Goal: Find specific page/section: Find specific page/section

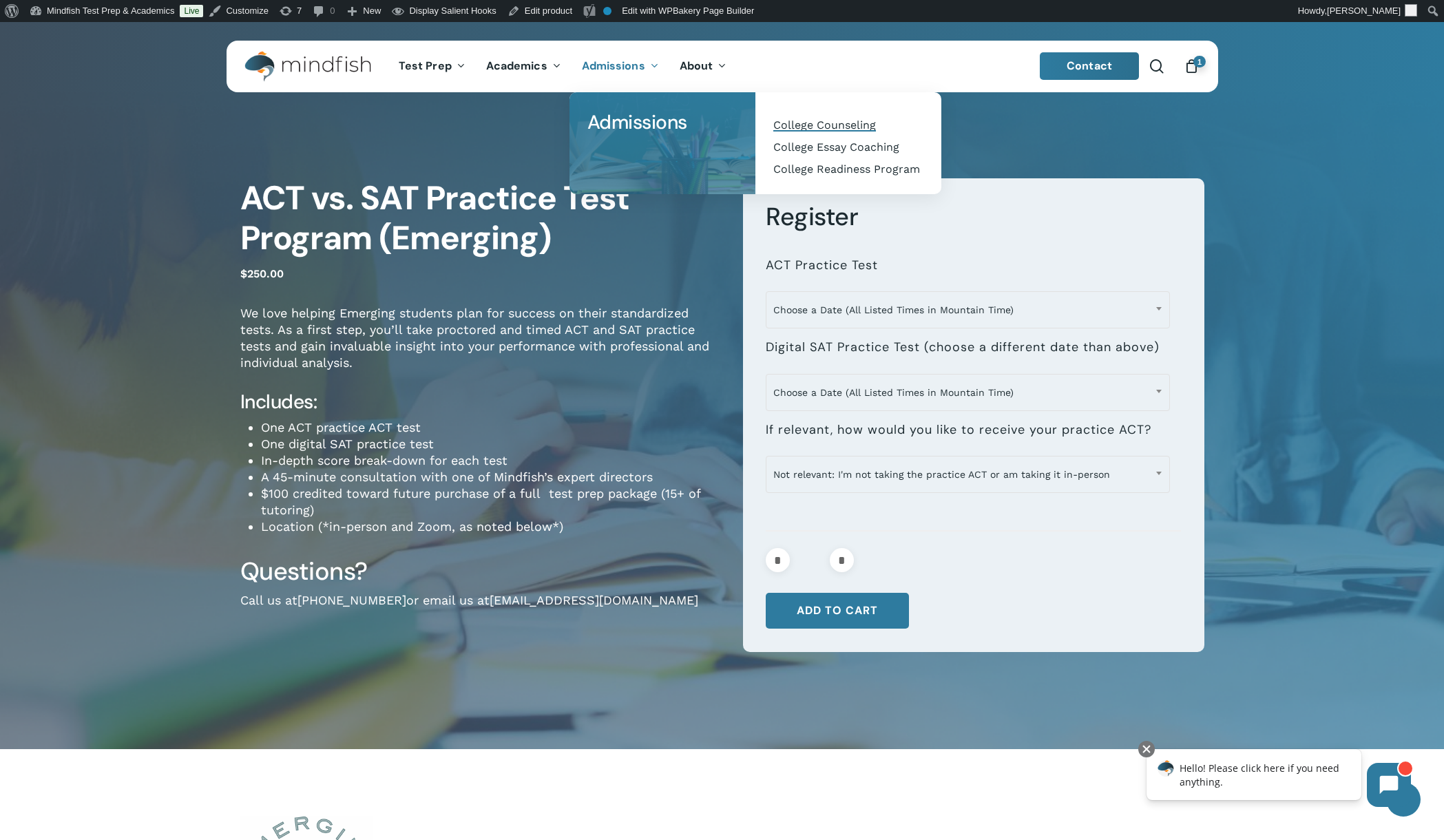
click at [807, 126] on span "College Counseling" at bounding box center [824, 125] width 102 height 13
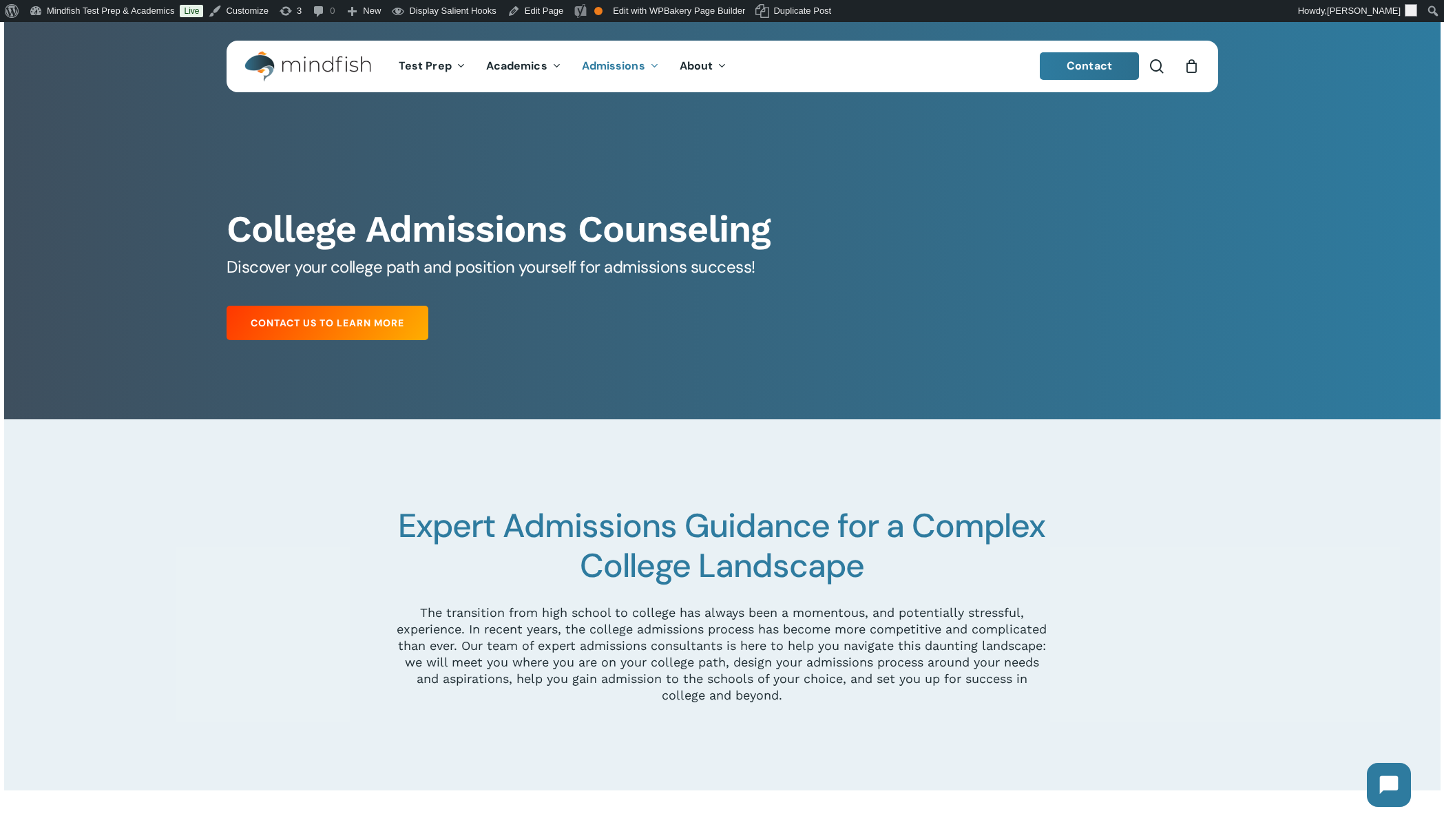
click at [908, 175] on div "College Admissions Counseling Discover your college path and position yourself …" at bounding box center [722, 243] width 1011 height 210
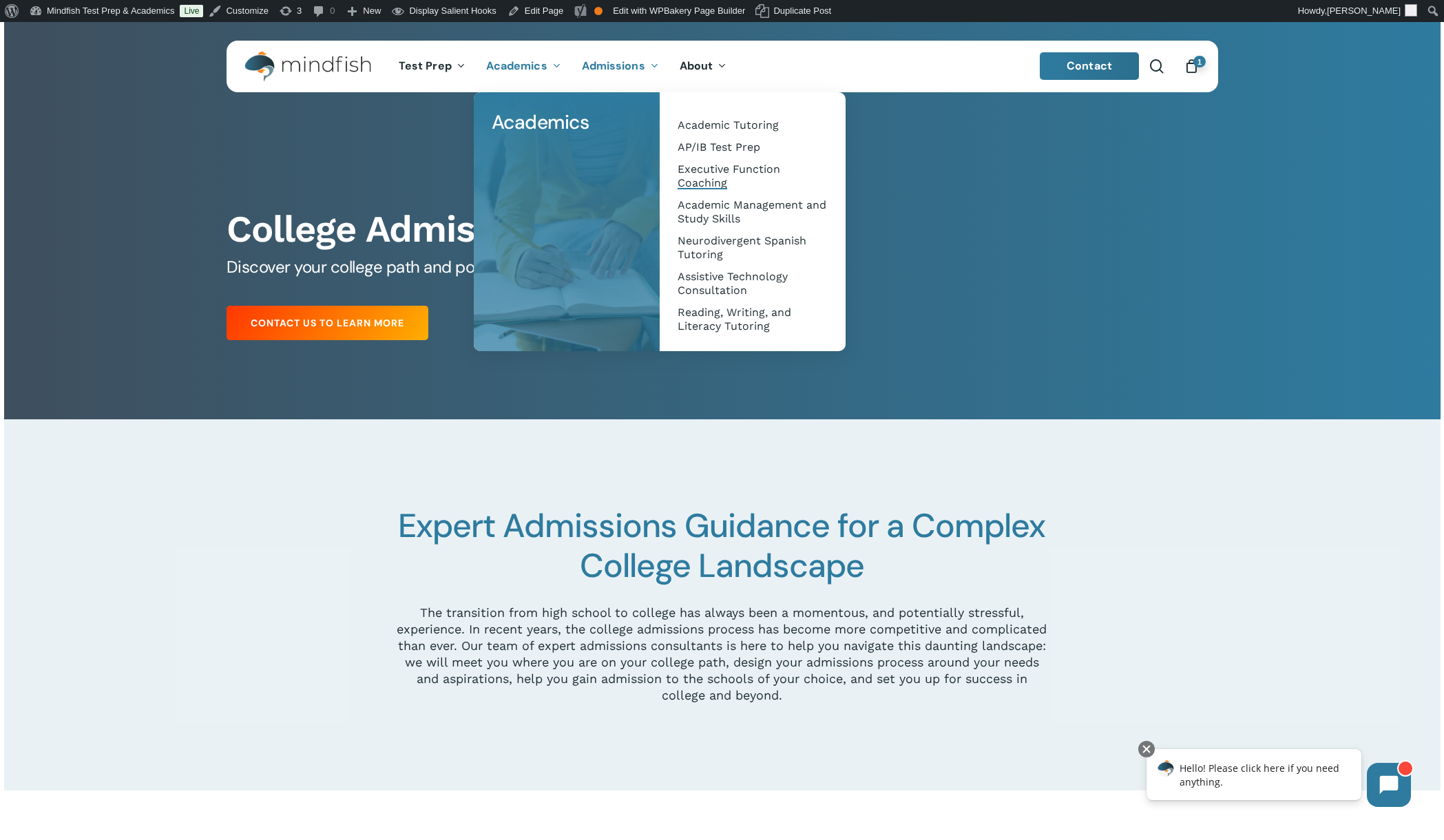
click at [698, 181] on span "Executive Function Coaching" at bounding box center [729, 176] width 102 height 27
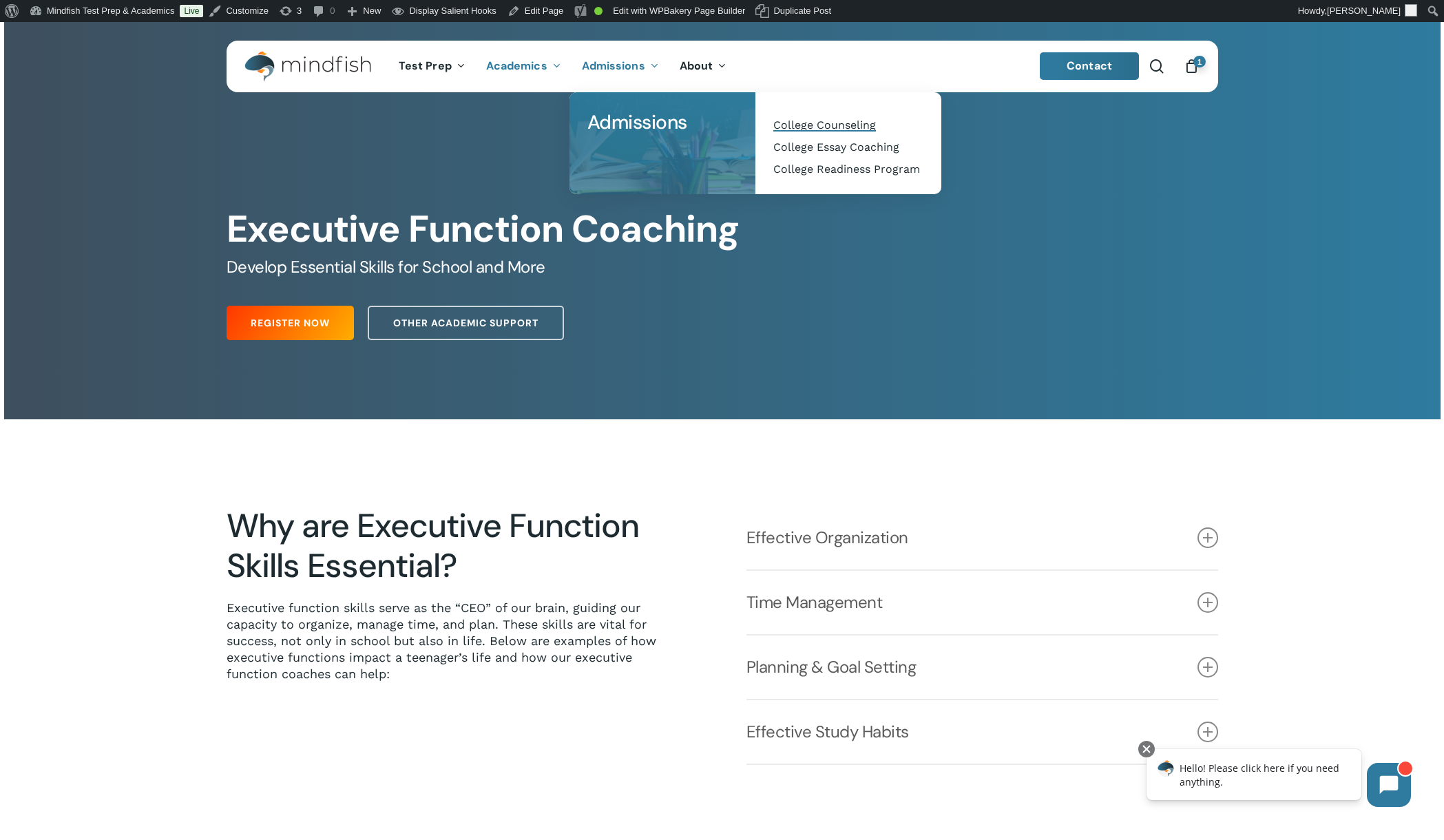
click at [803, 126] on span "College Counseling" at bounding box center [824, 125] width 102 height 13
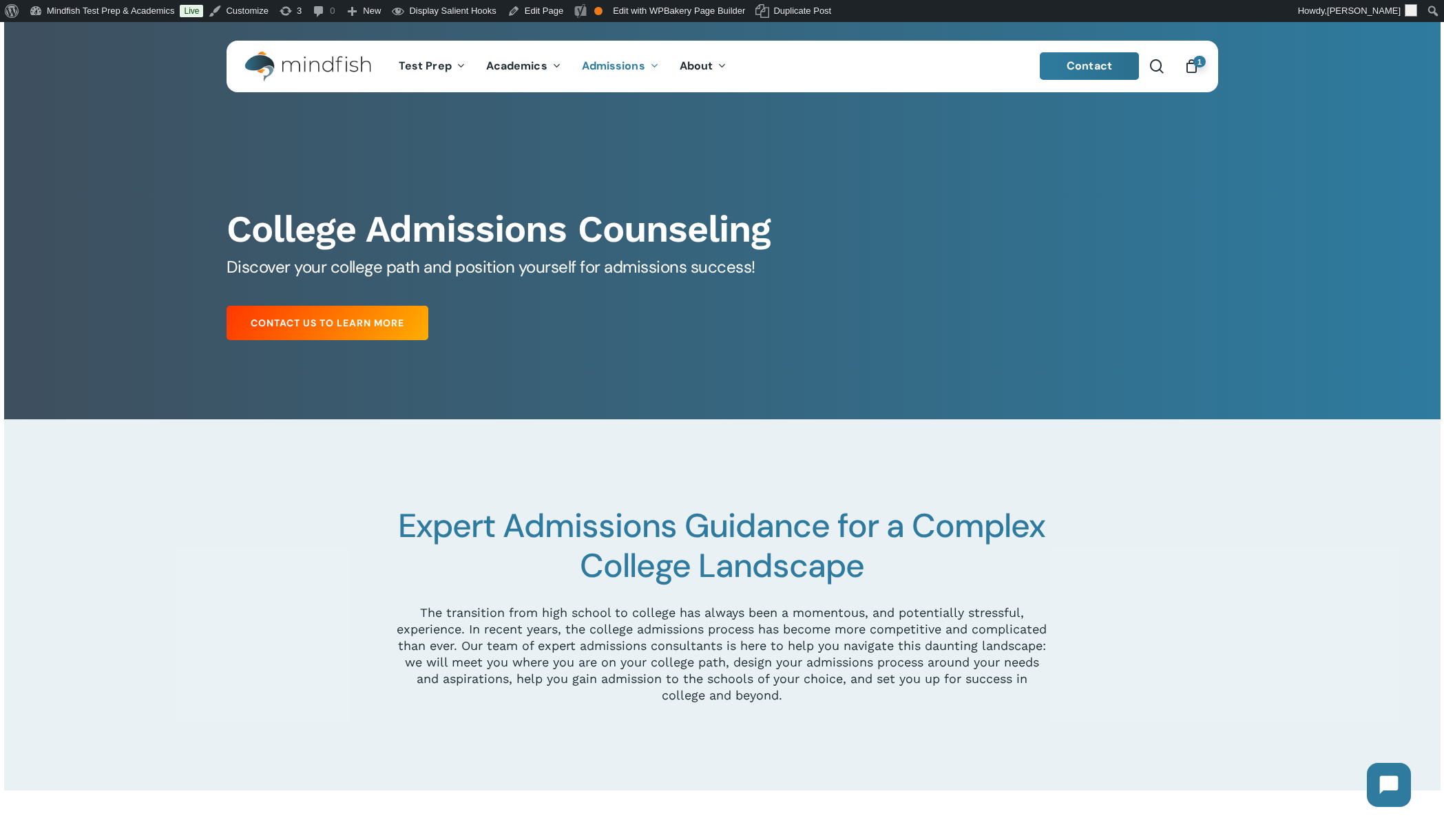
click at [191, 160] on div at bounding box center [722, 221] width 1436 height 397
click at [1158, 74] on li "search" at bounding box center [1156, 66] width 16 height 52
click at [1158, 68] on span "Main Menu" at bounding box center [1157, 66] width 14 height 14
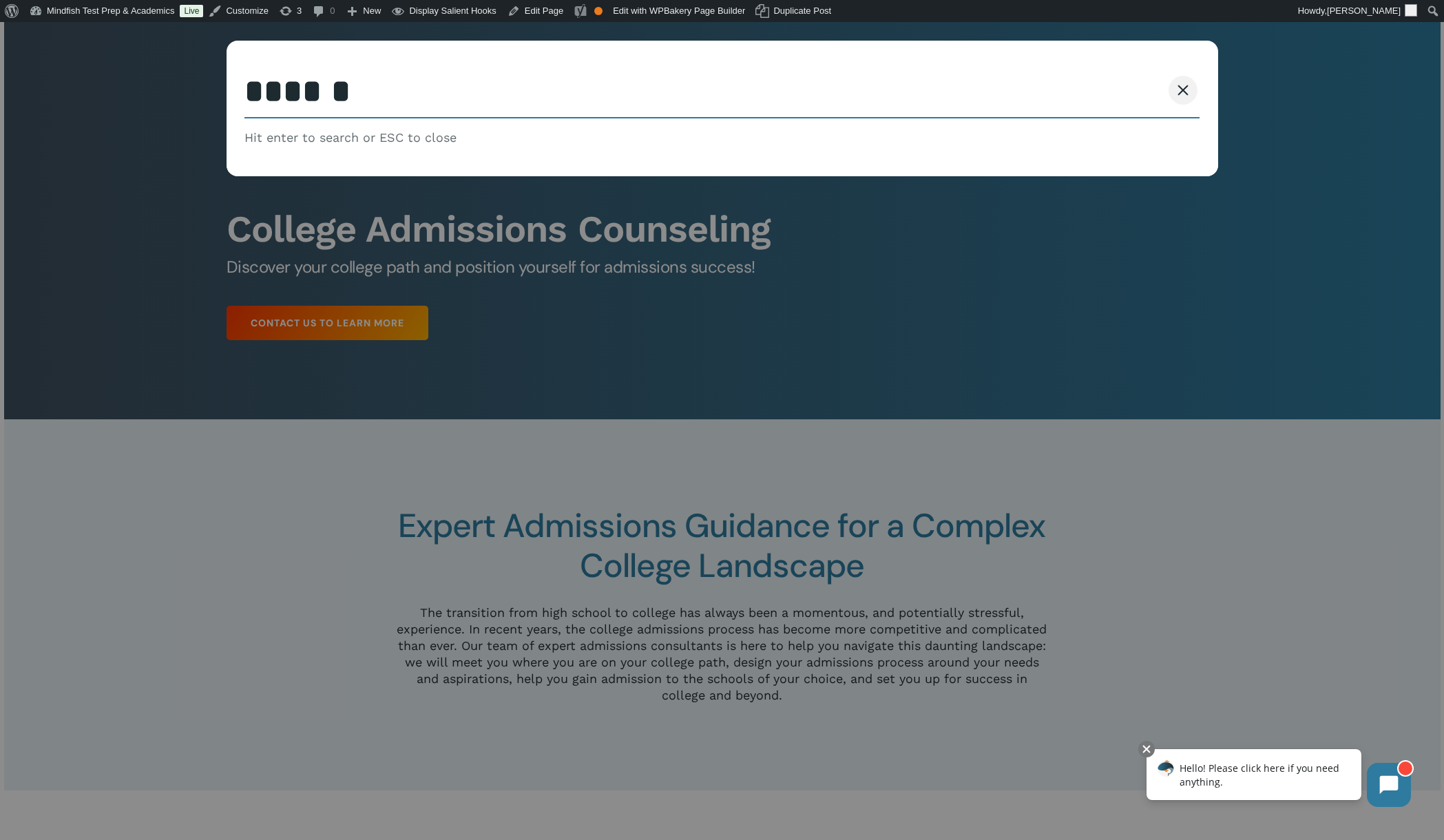
type input "******"
click at [1099, 75] on button "Search" at bounding box center [1130, 90] width 62 height 29
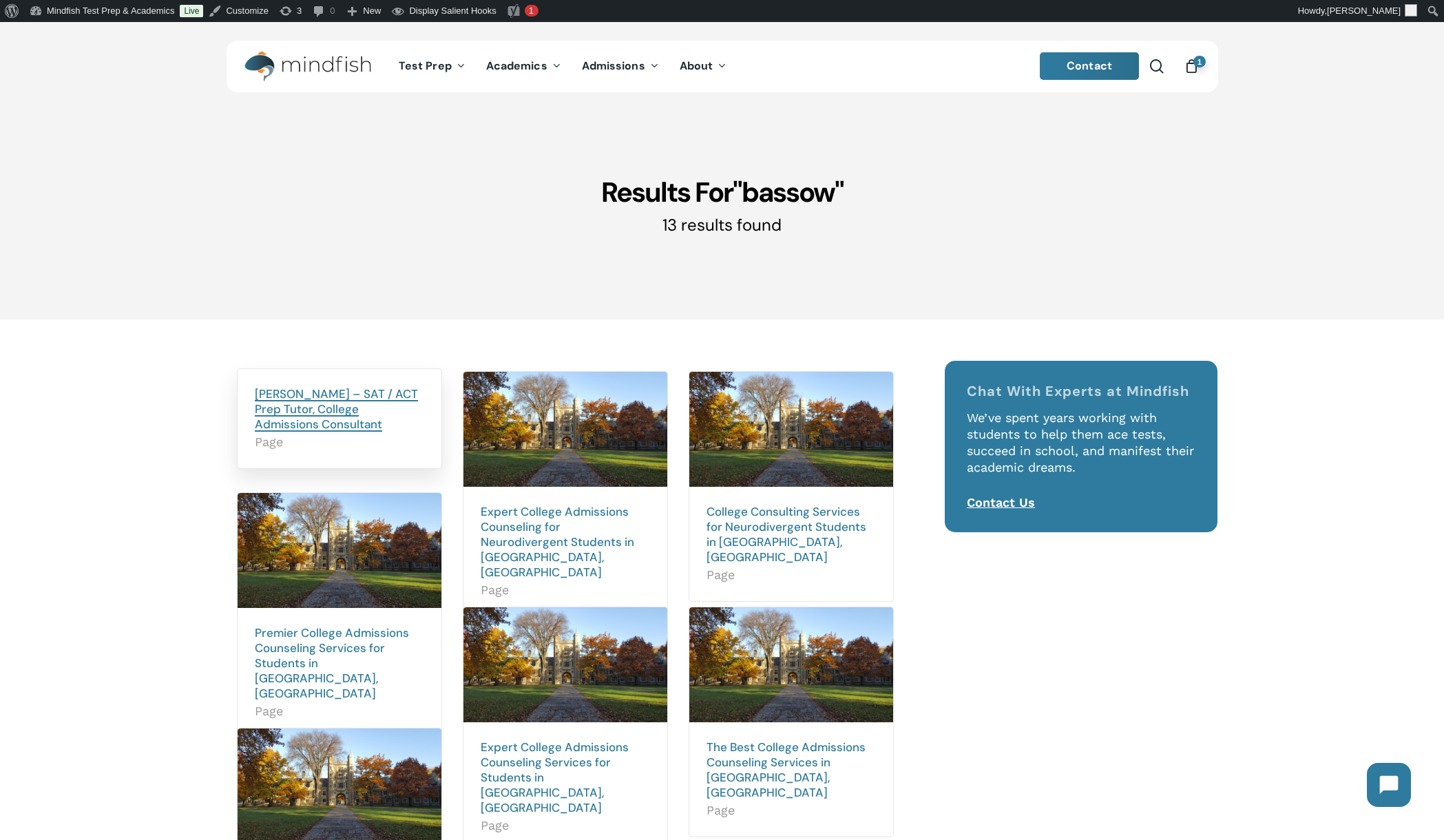
click at [290, 393] on link "[PERSON_NAME] – SAT / ACT Prep Tutor, College Admissions Consultant" at bounding box center [337, 409] width 163 height 45
